Goal: Transaction & Acquisition: Purchase product/service

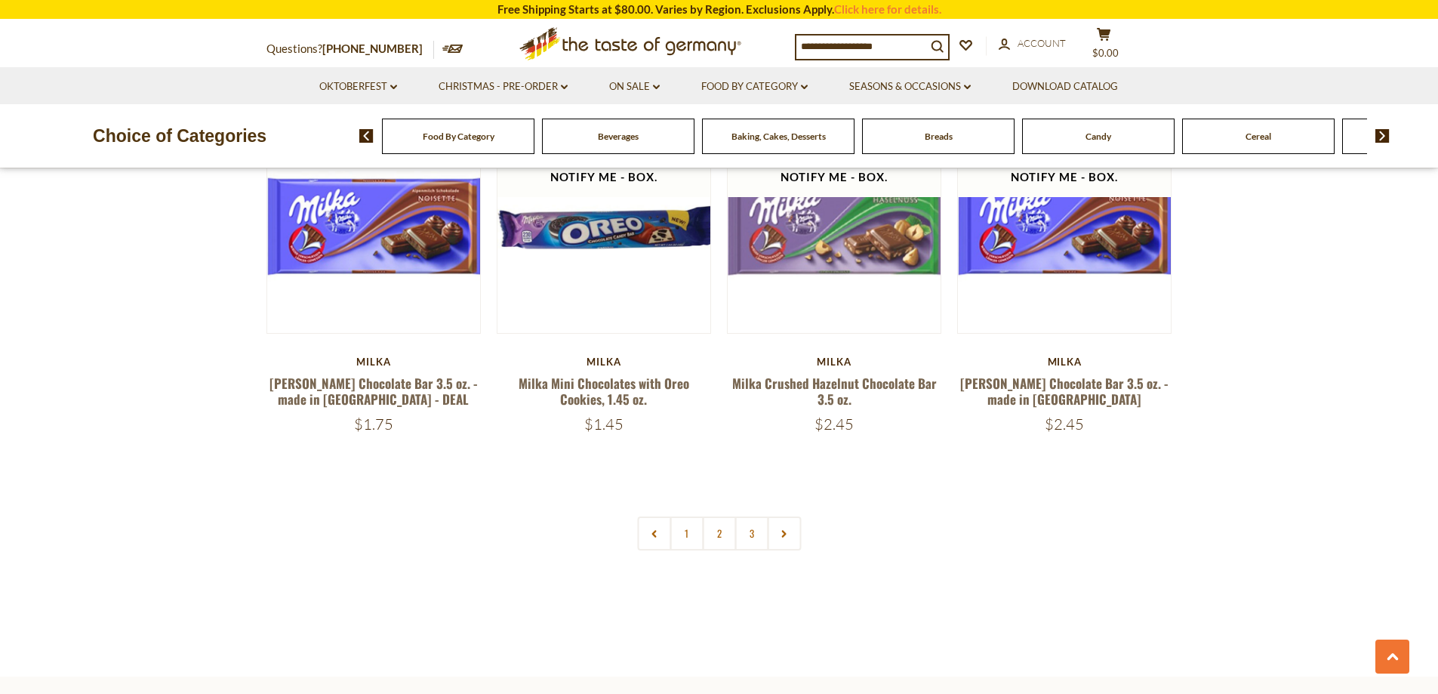
scroll to position [3171, 0]
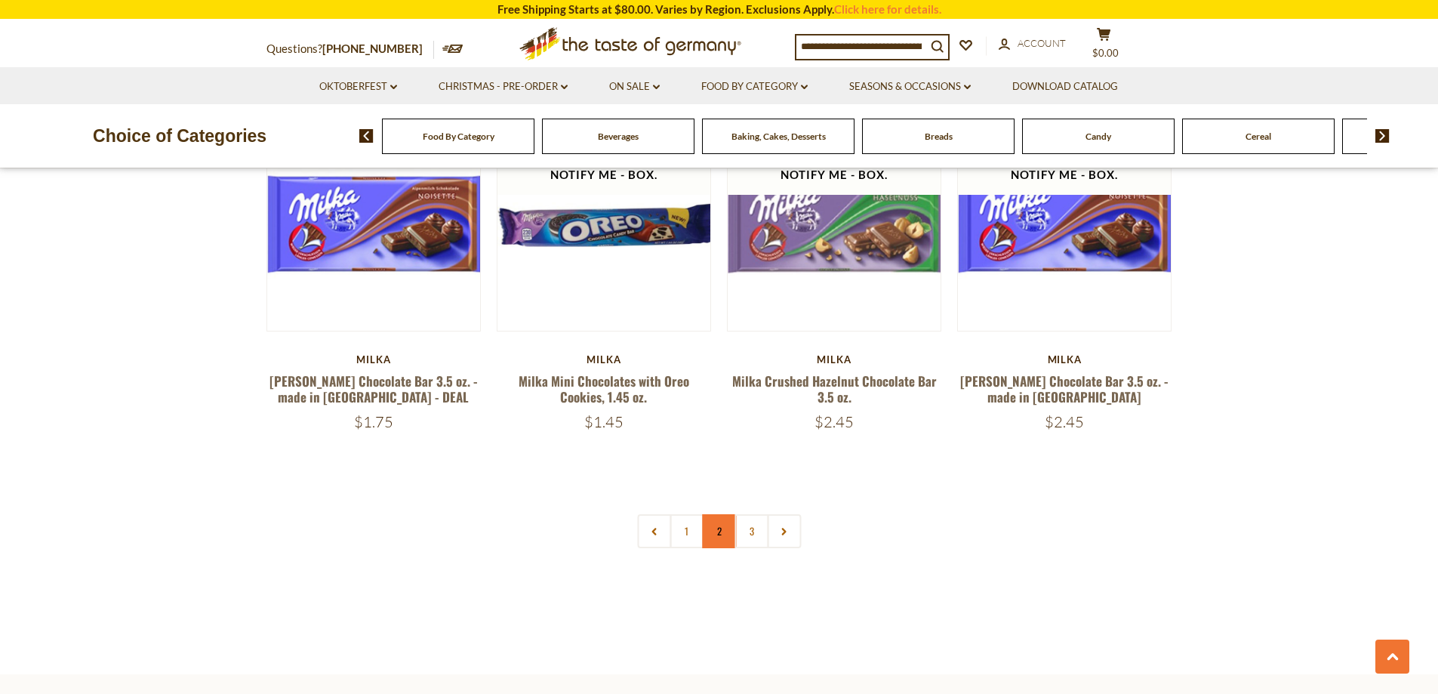
click at [713, 514] on link "2" at bounding box center [719, 531] width 34 height 34
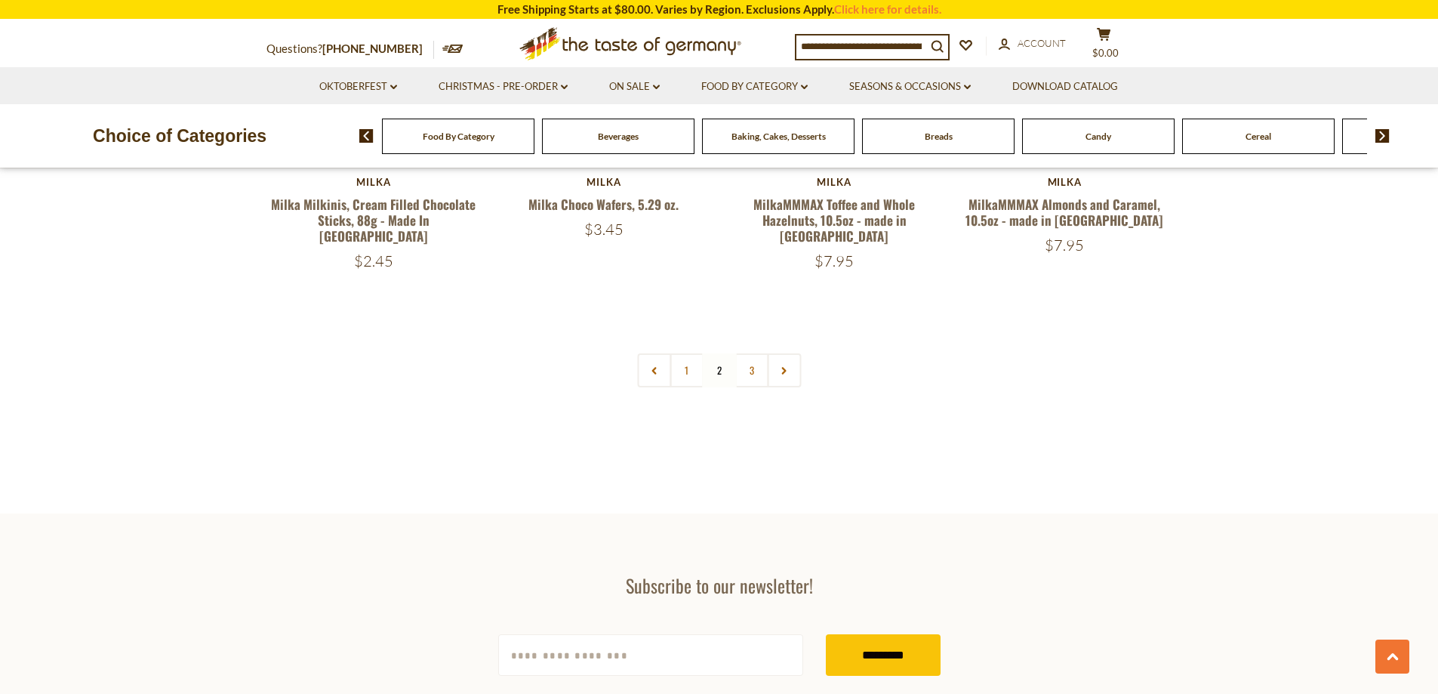
scroll to position [3333, 0]
click at [751, 353] on link "3" at bounding box center [752, 370] width 34 height 34
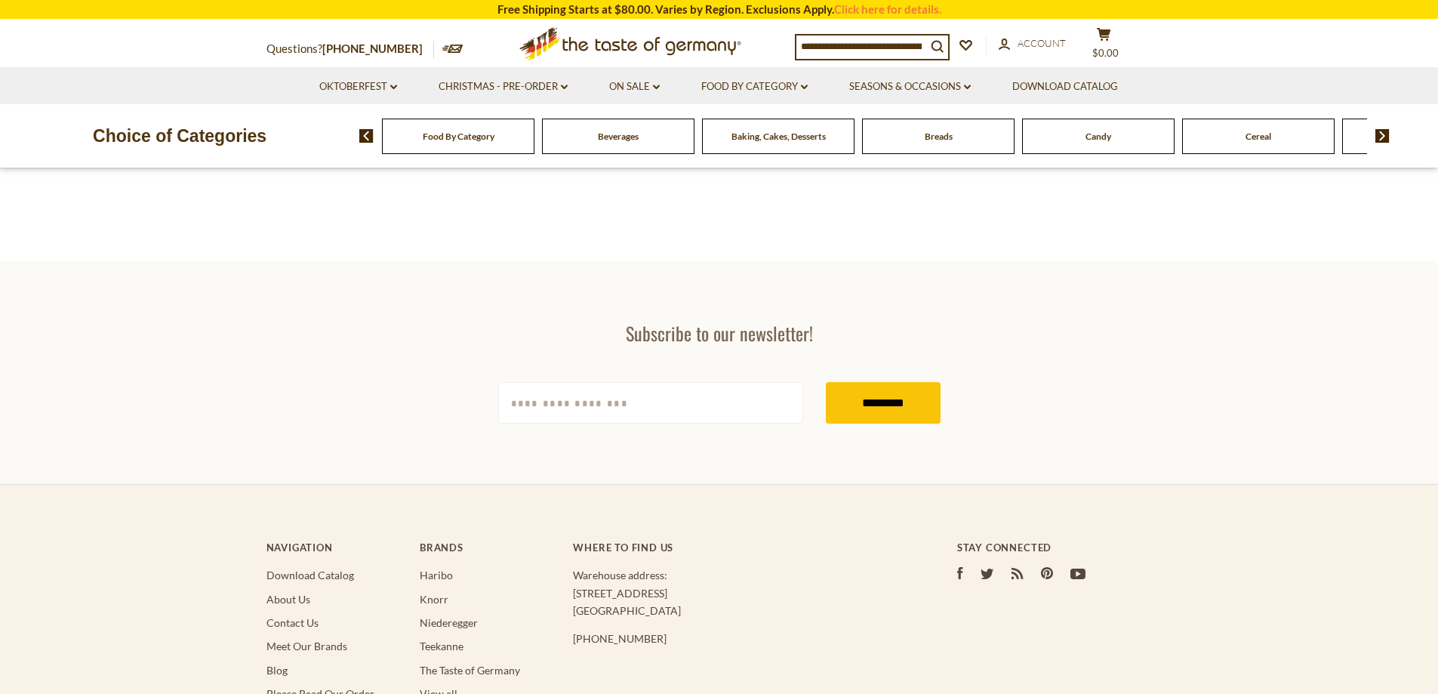
scroll to position [378, 0]
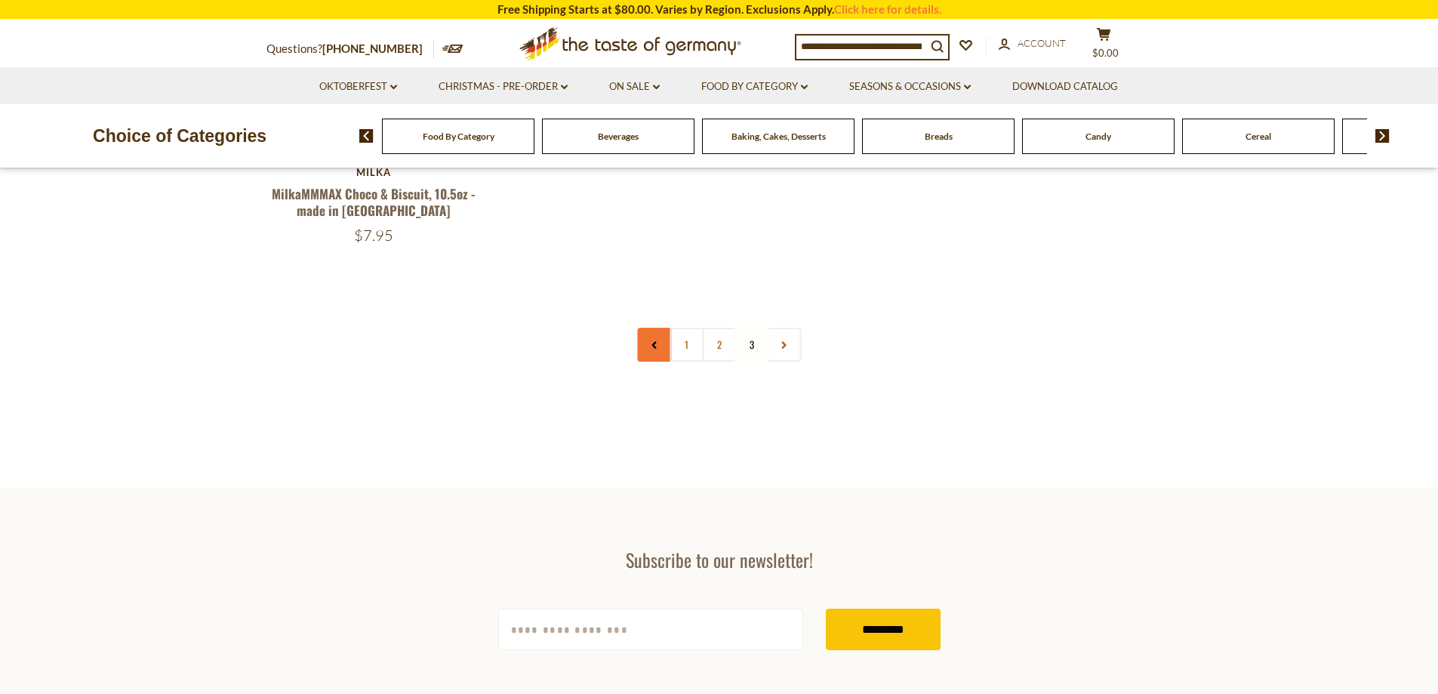
click at [655, 344] on icon at bounding box center [654, 345] width 9 height 8
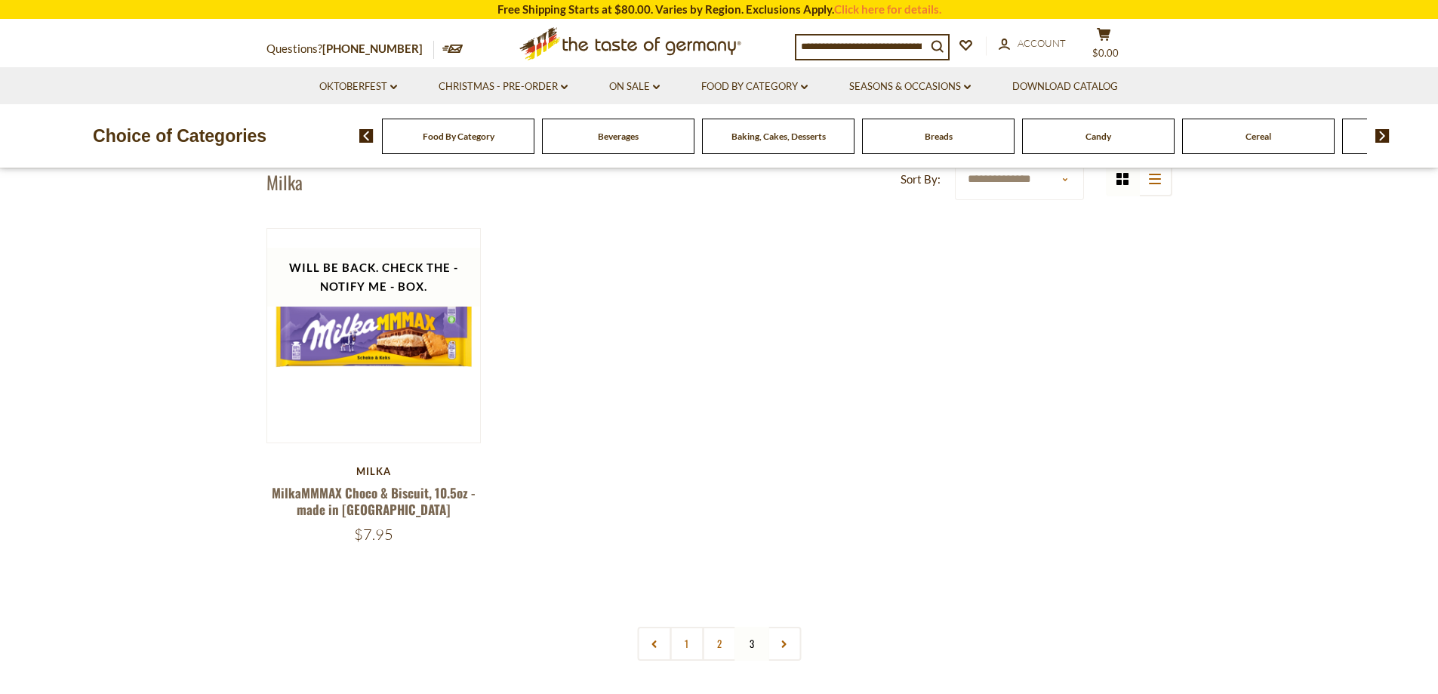
scroll to position [529, 0]
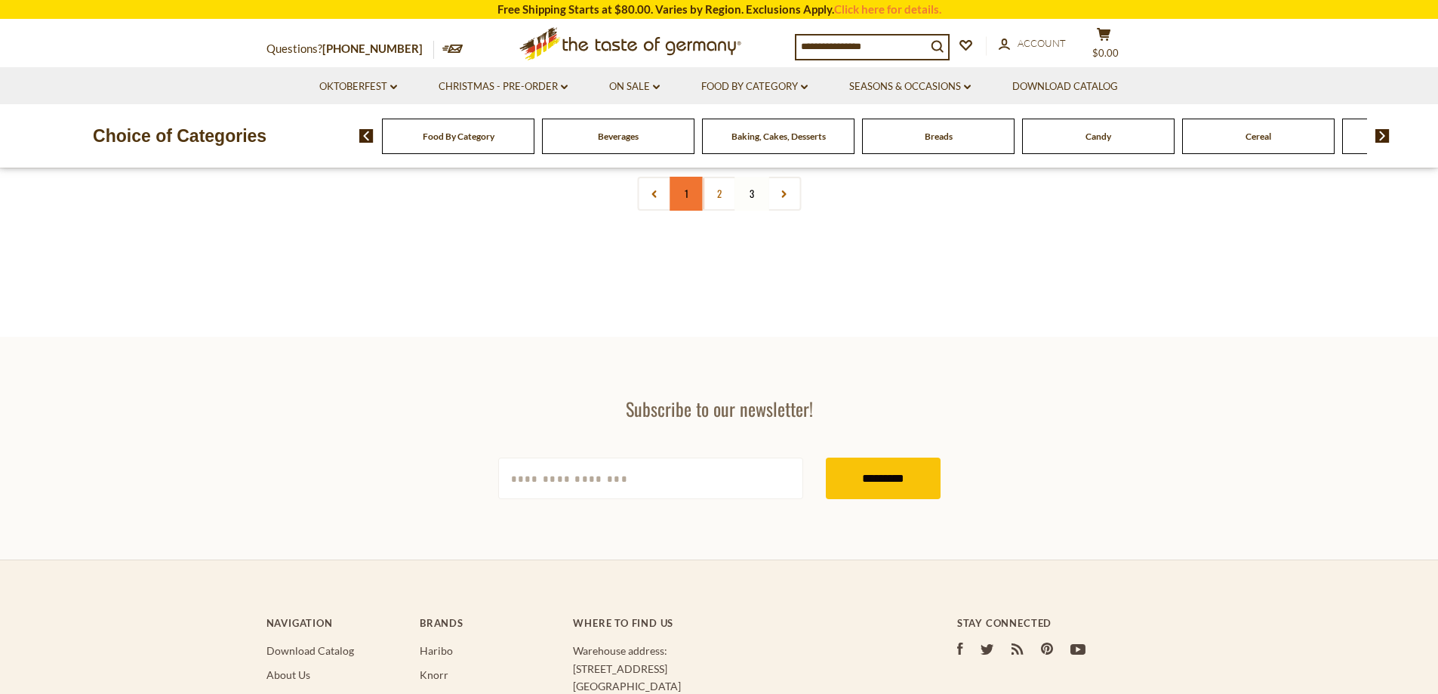
click at [686, 196] on link "1" at bounding box center [687, 194] width 34 height 34
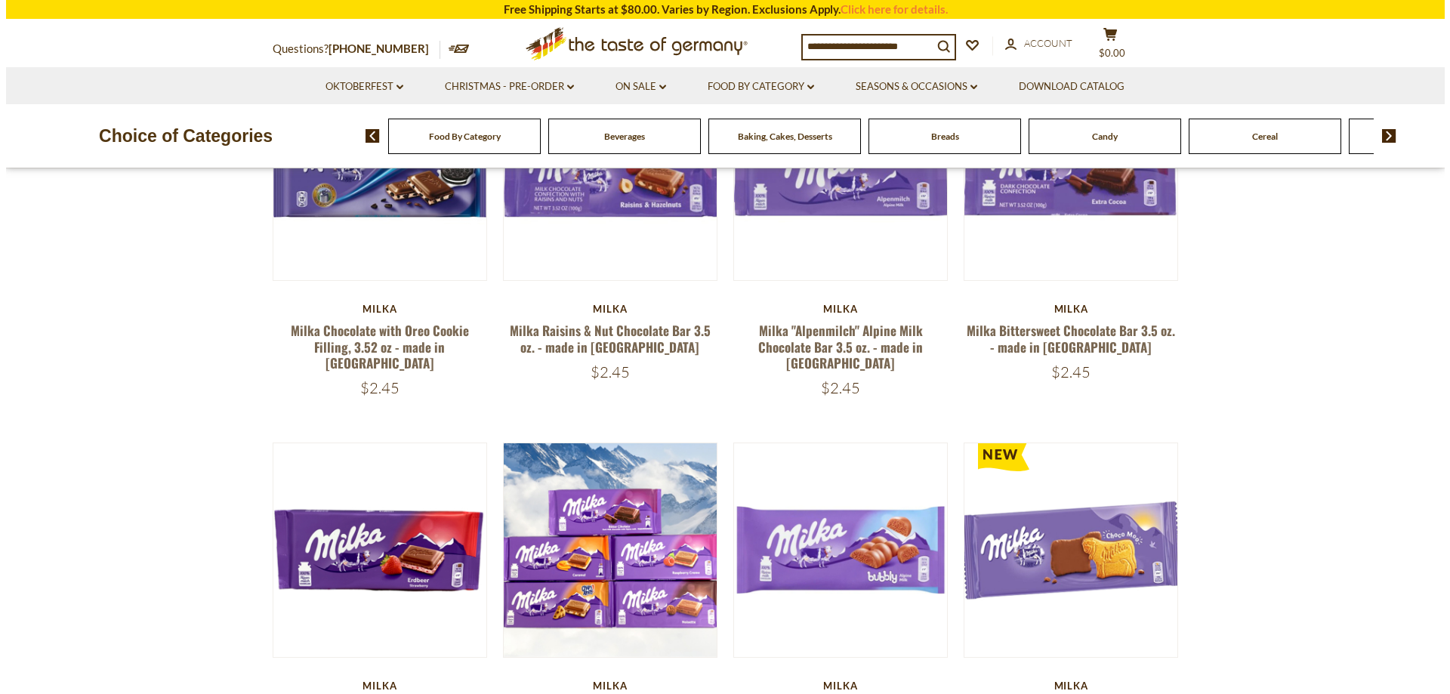
scroll to position [237, 0]
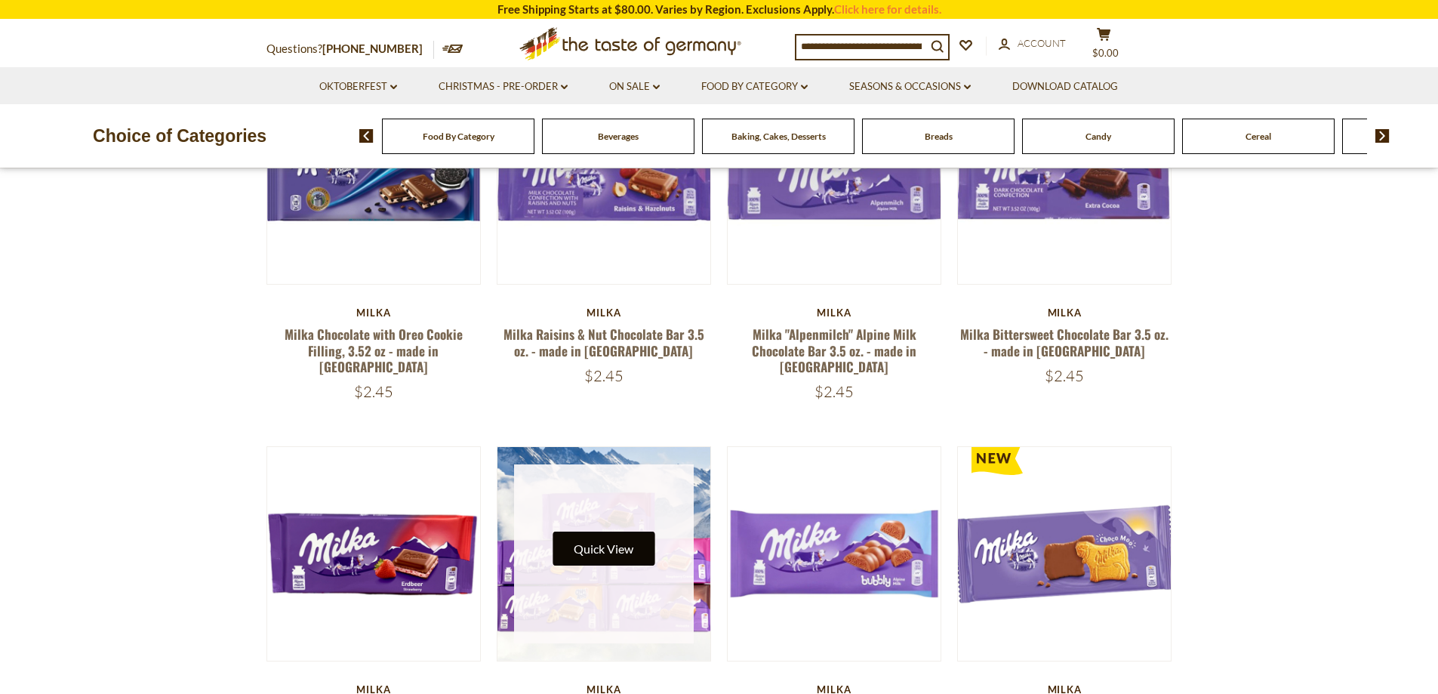
click at [599, 532] on button "Quick View" at bounding box center [604, 549] width 102 height 34
